Goal: Information Seeking & Learning: Learn about a topic

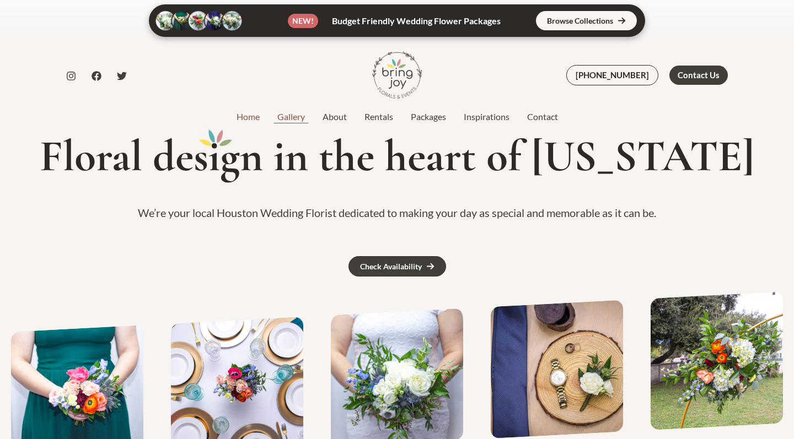
click at [296, 115] on link "Gallery" at bounding box center [290, 116] width 45 height 13
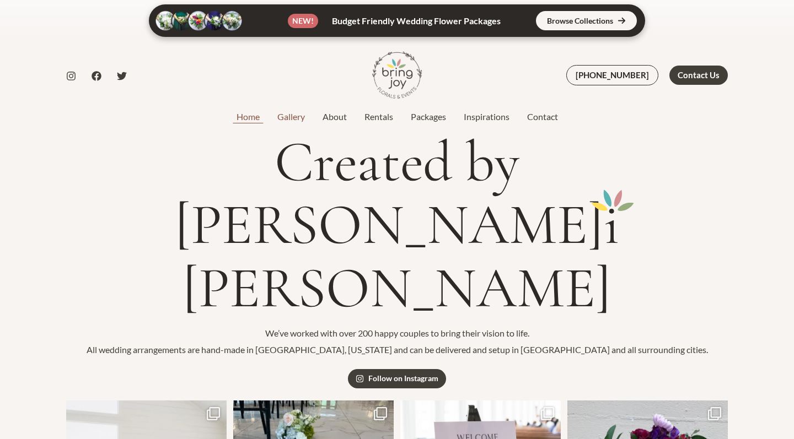
click at [241, 117] on link "Home" at bounding box center [248, 116] width 41 height 13
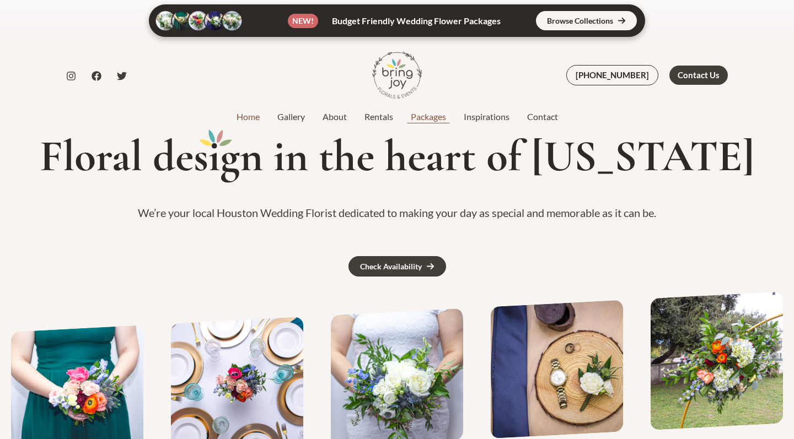
click at [428, 118] on link "Packages" at bounding box center [428, 116] width 53 height 13
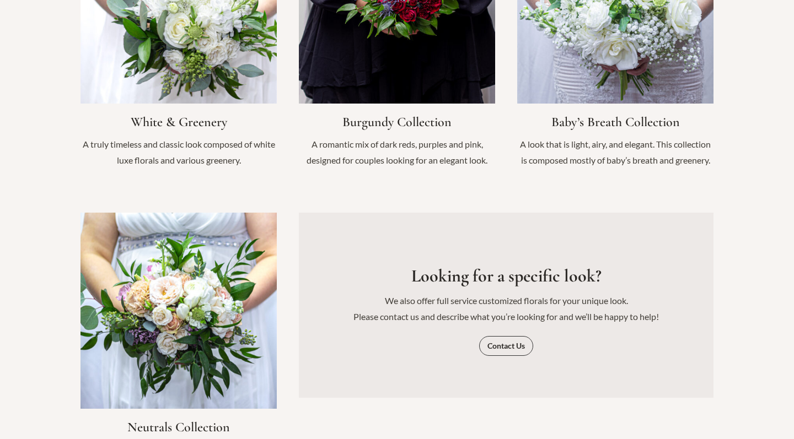
scroll to position [1172, 0]
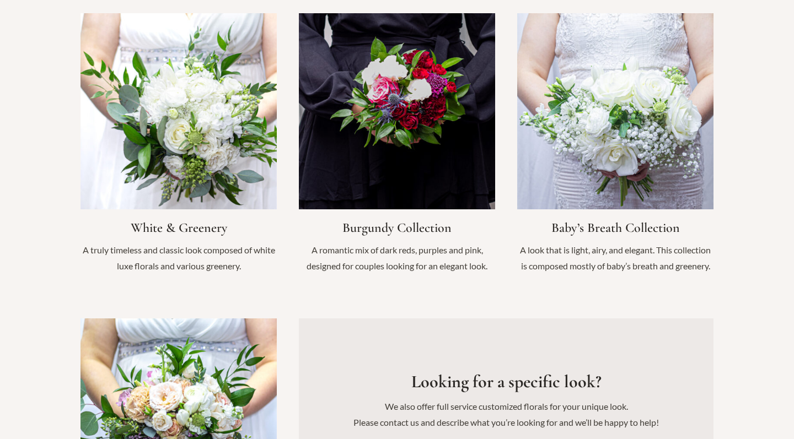
click at [363, 214] on link "Infobox Link" at bounding box center [397, 149] width 196 height 272
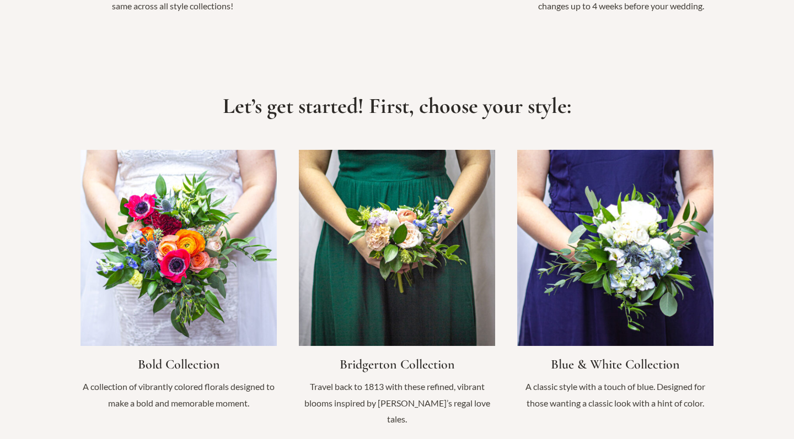
scroll to position [706, 0]
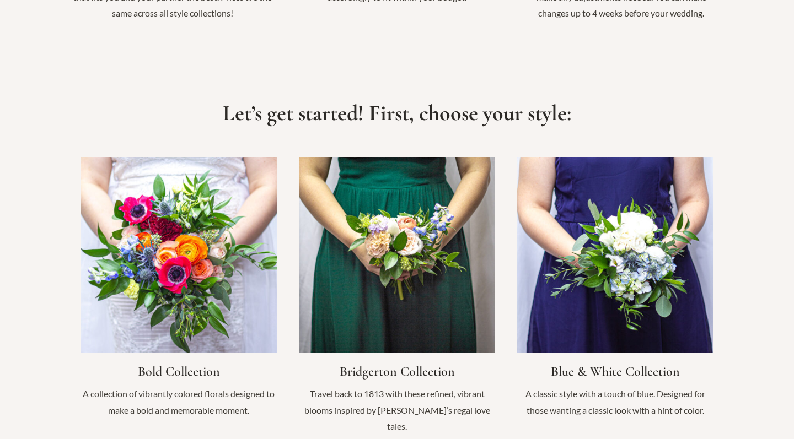
click at [194, 269] on link "Infobox Link" at bounding box center [178, 293] width 196 height 272
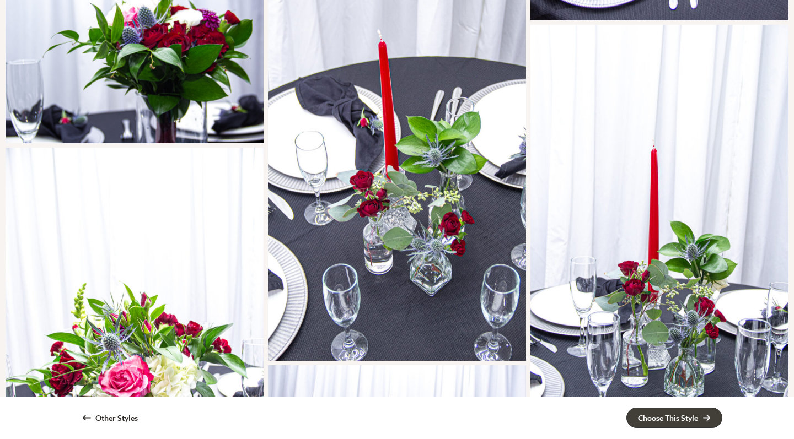
scroll to position [1227, 0]
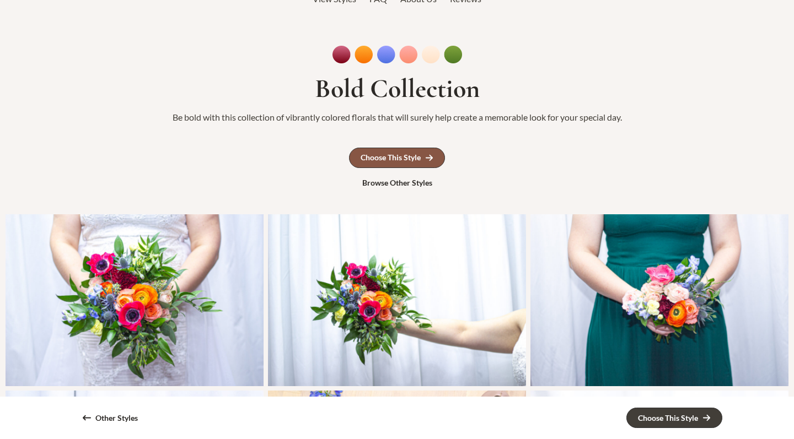
scroll to position [81, 0]
click at [418, 182] on div "Browse Other Styles" at bounding box center [397, 183] width 70 height 8
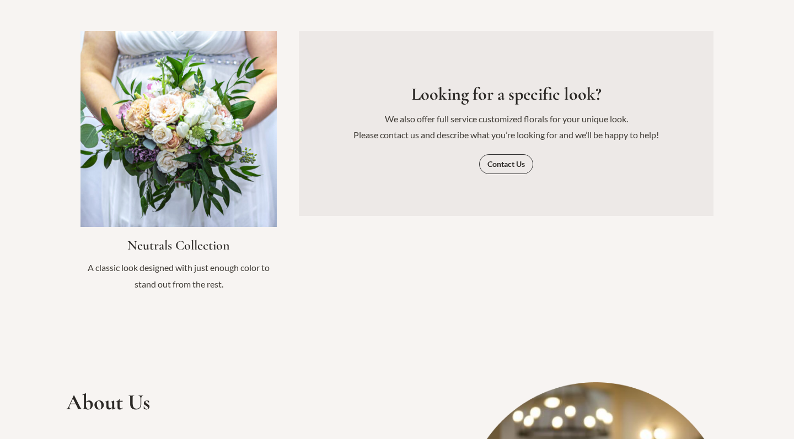
scroll to position [1239, 0]
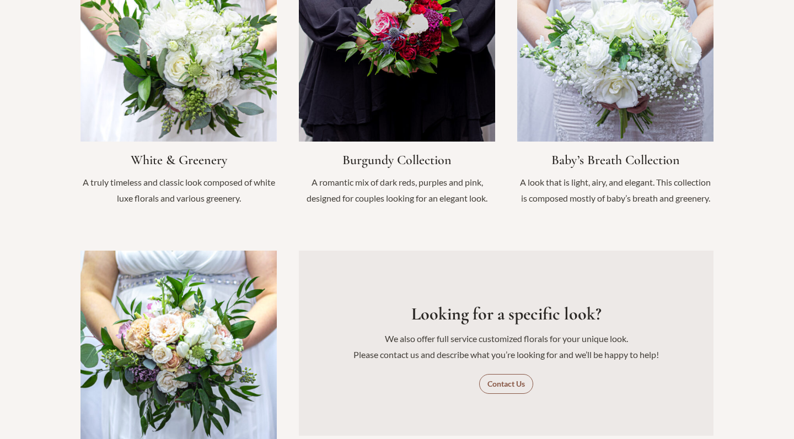
click at [494, 380] on span "Contact Us" at bounding box center [505, 384] width 37 height 8
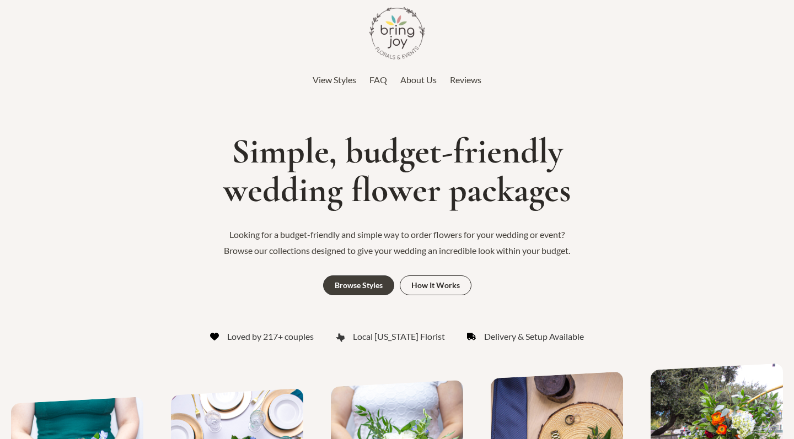
scroll to position [0, 0]
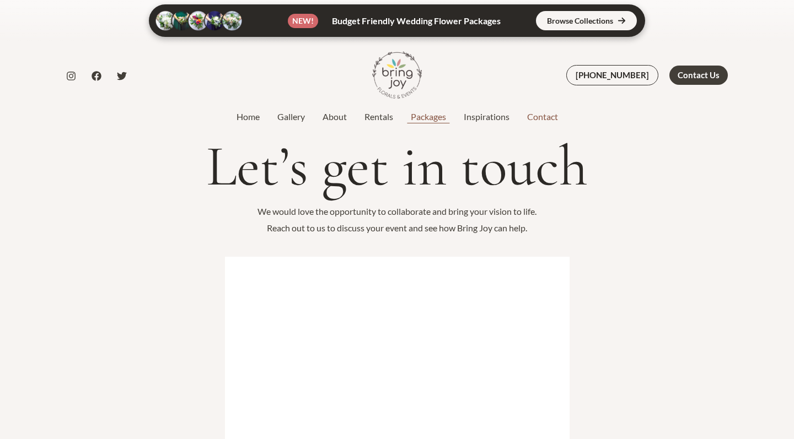
click at [434, 114] on link "Packages" at bounding box center [428, 116] width 53 height 13
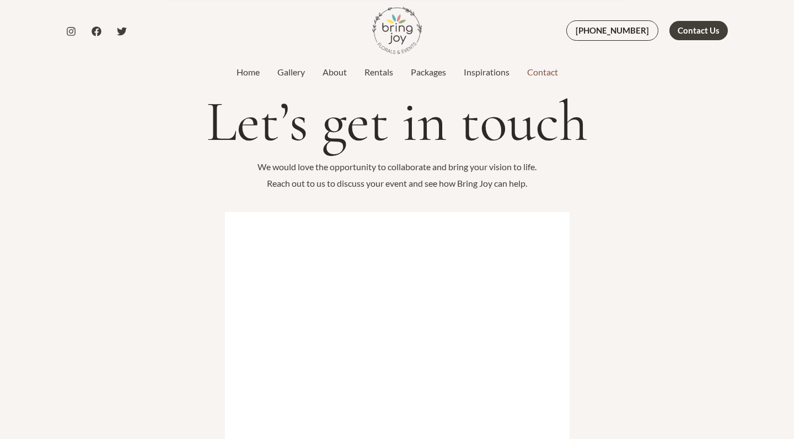
scroll to position [65, 0]
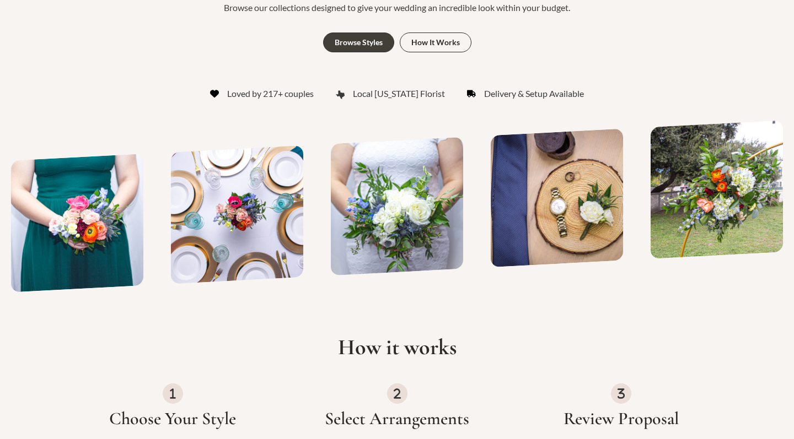
scroll to position [258, 0]
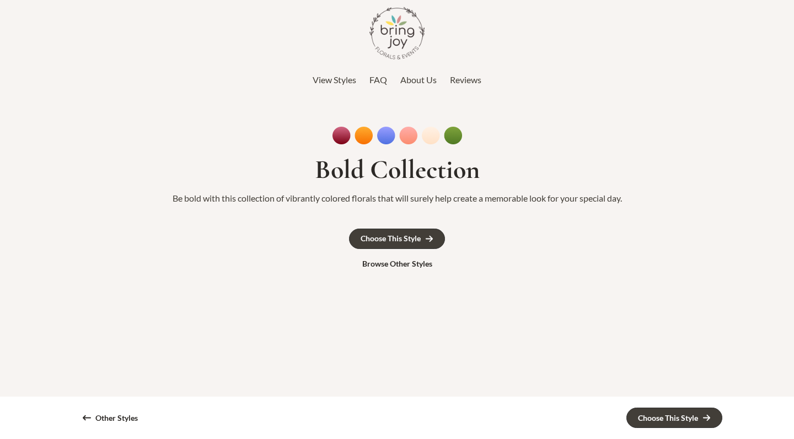
scroll to position [81, 0]
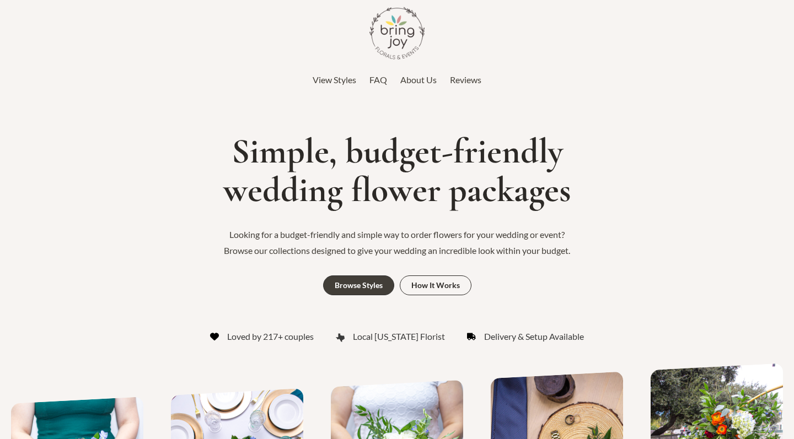
scroll to position [706, 0]
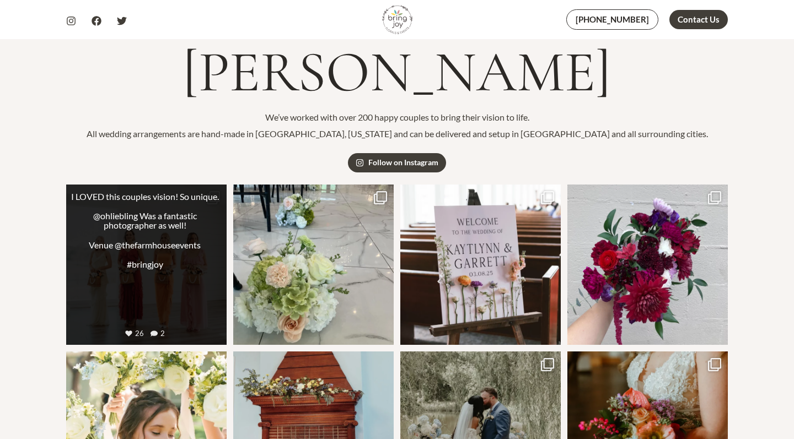
scroll to position [221, 0]
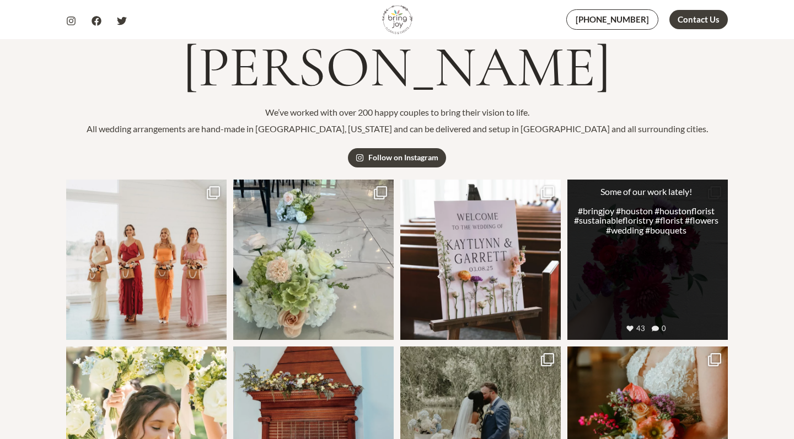
click at [656, 182] on link "Open post by bringjoytexas with ID 18035506589231159" at bounding box center [647, 260] width 160 height 160
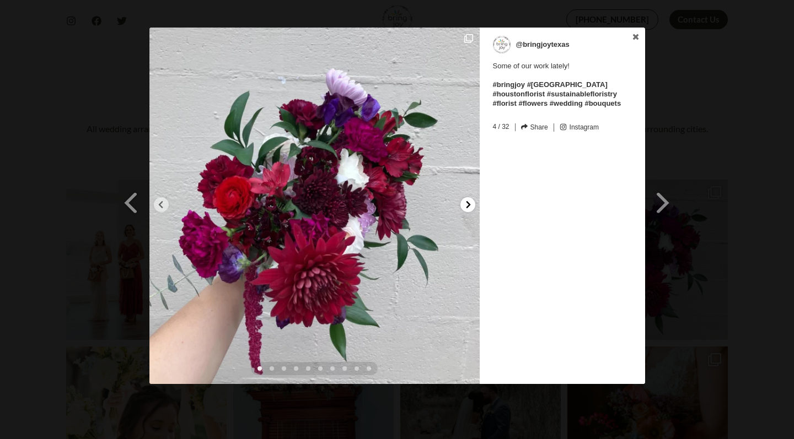
click at [470, 206] on icon at bounding box center [468, 205] width 8 height 8
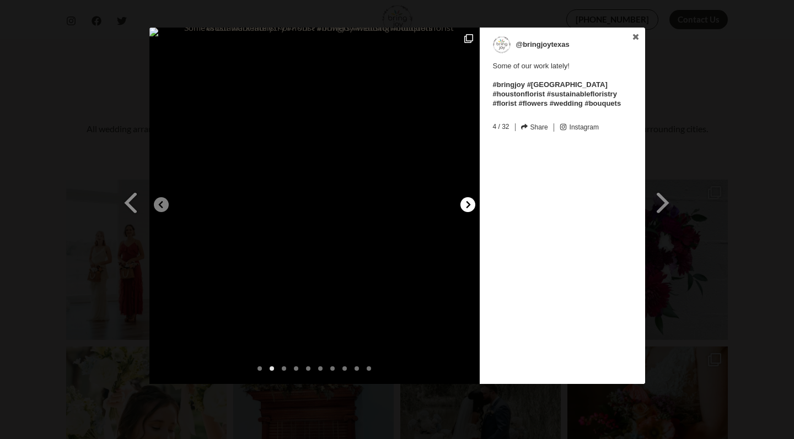
click at [470, 206] on icon at bounding box center [468, 205] width 8 height 8
click at [636, 37] on icon at bounding box center [635, 37] width 6 height 6
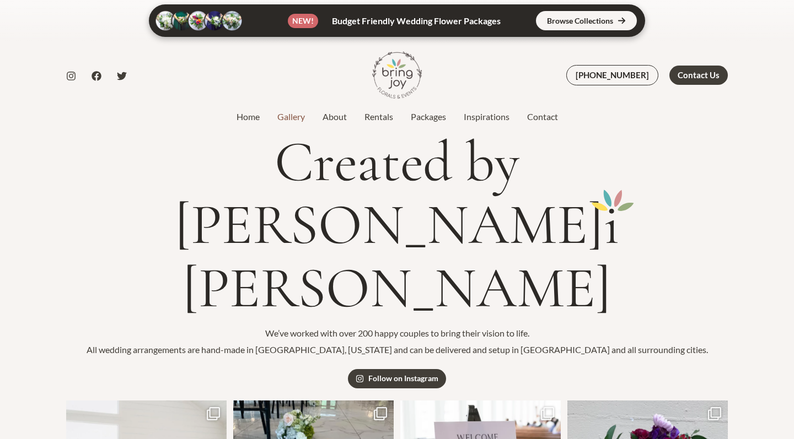
scroll to position [0, 0]
